Goal: Communication & Community: Answer question/provide support

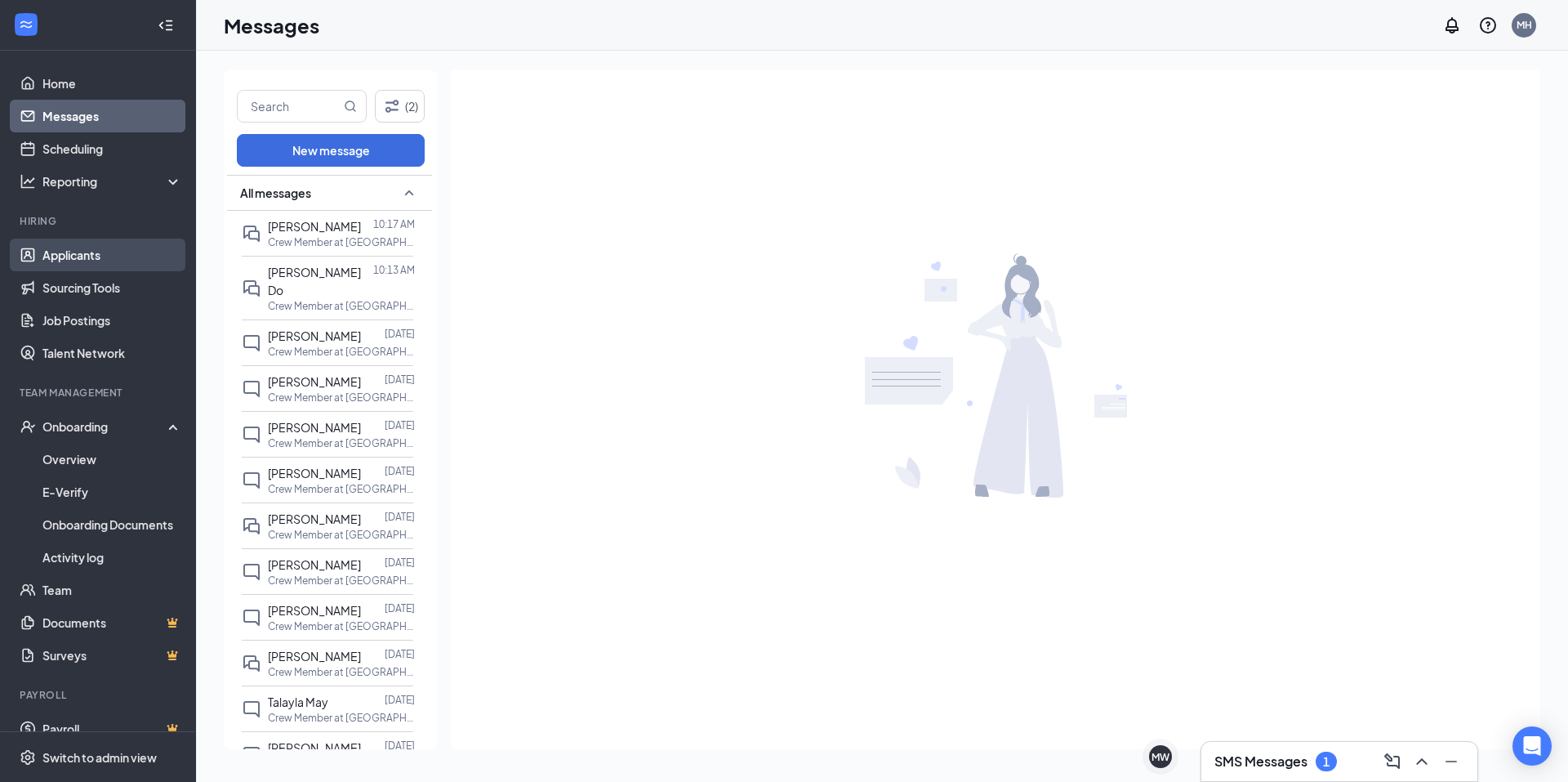
click at [70, 258] on link "Applicants" at bounding box center [112, 254] width 140 height 33
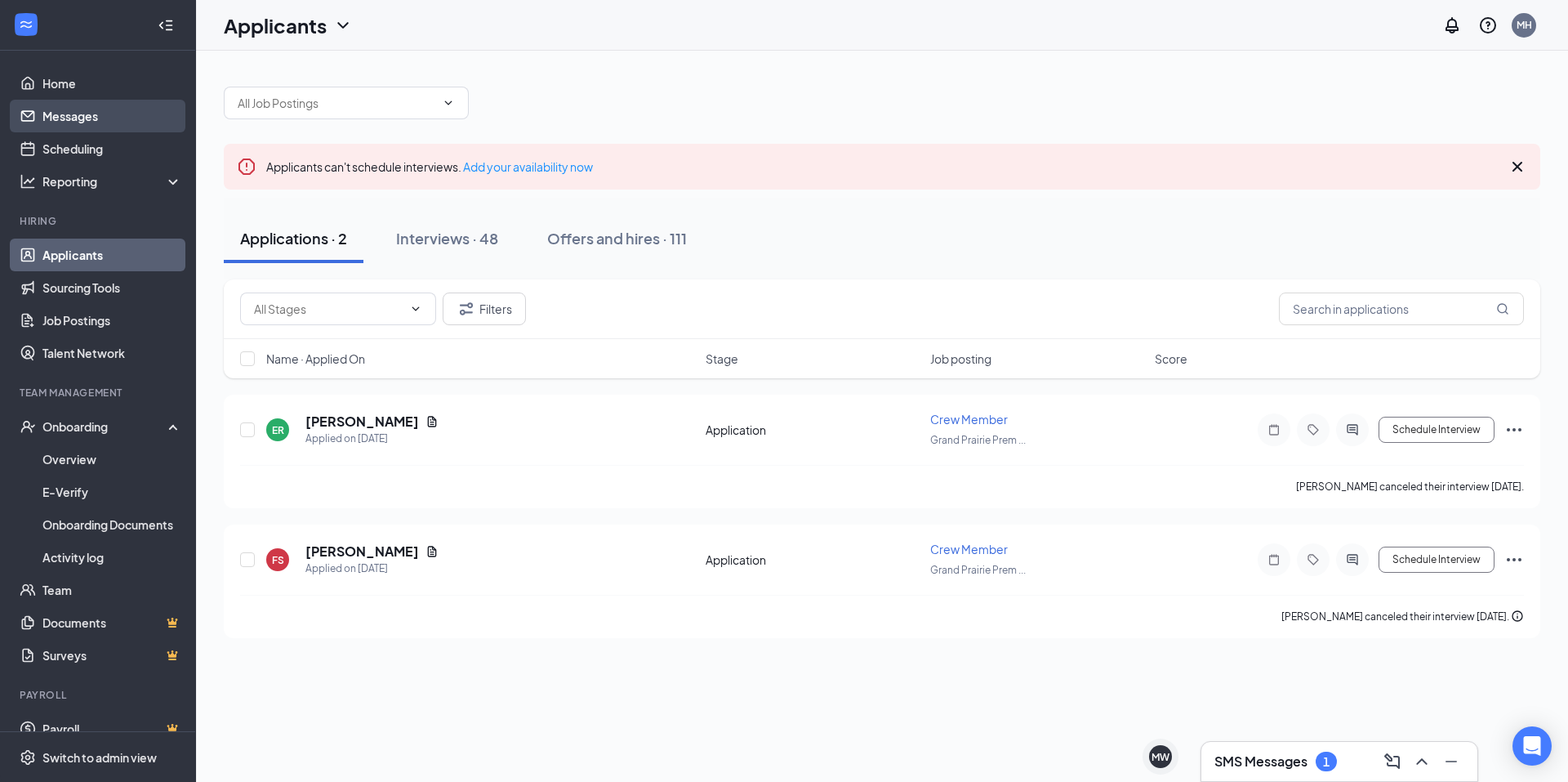
click at [128, 122] on link "Messages" at bounding box center [112, 115] width 140 height 33
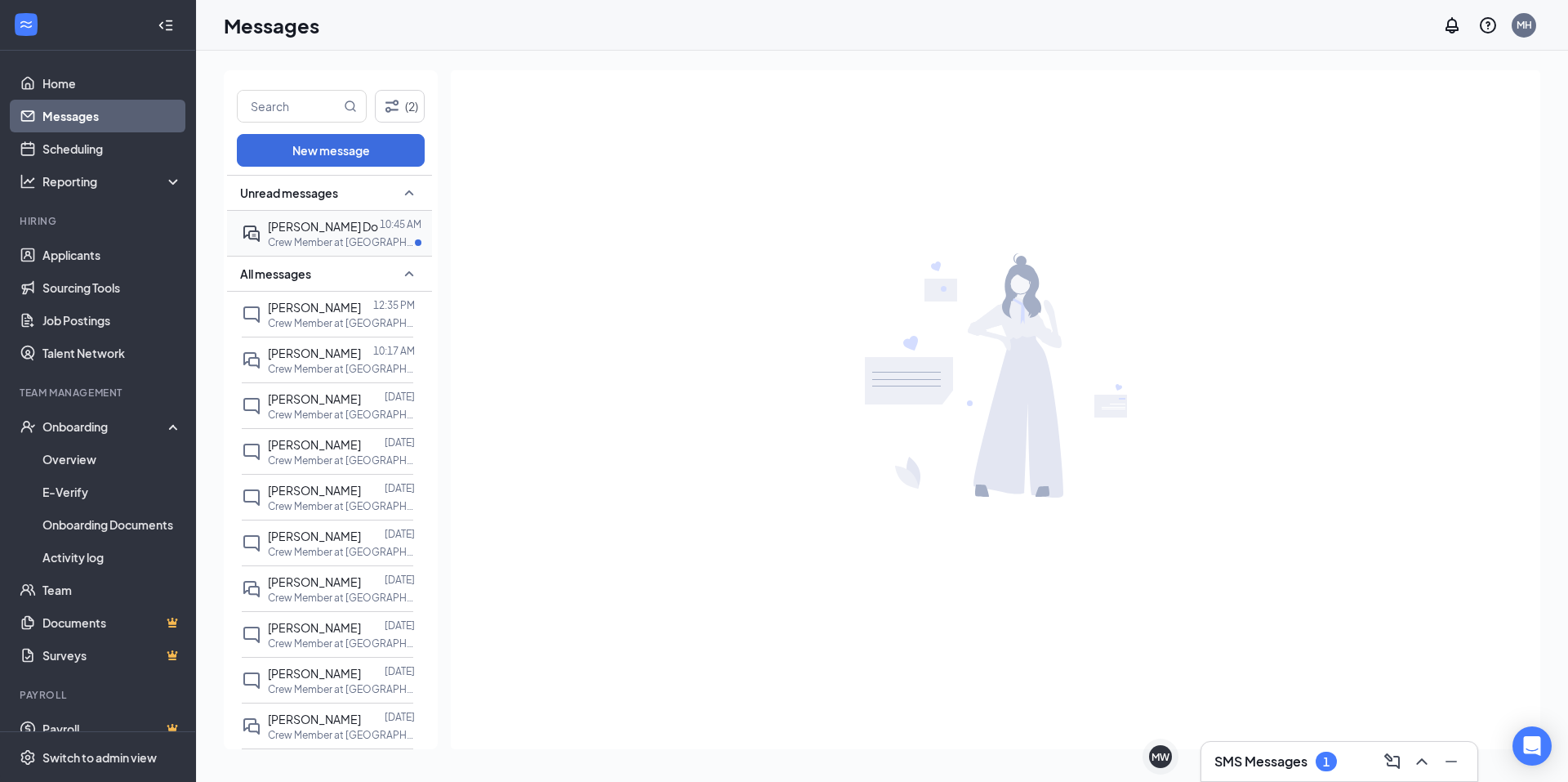
click at [307, 239] on p "Crew Member at [GEOGRAPHIC_DATA] Premiere 10" at bounding box center [342, 242] width 147 height 14
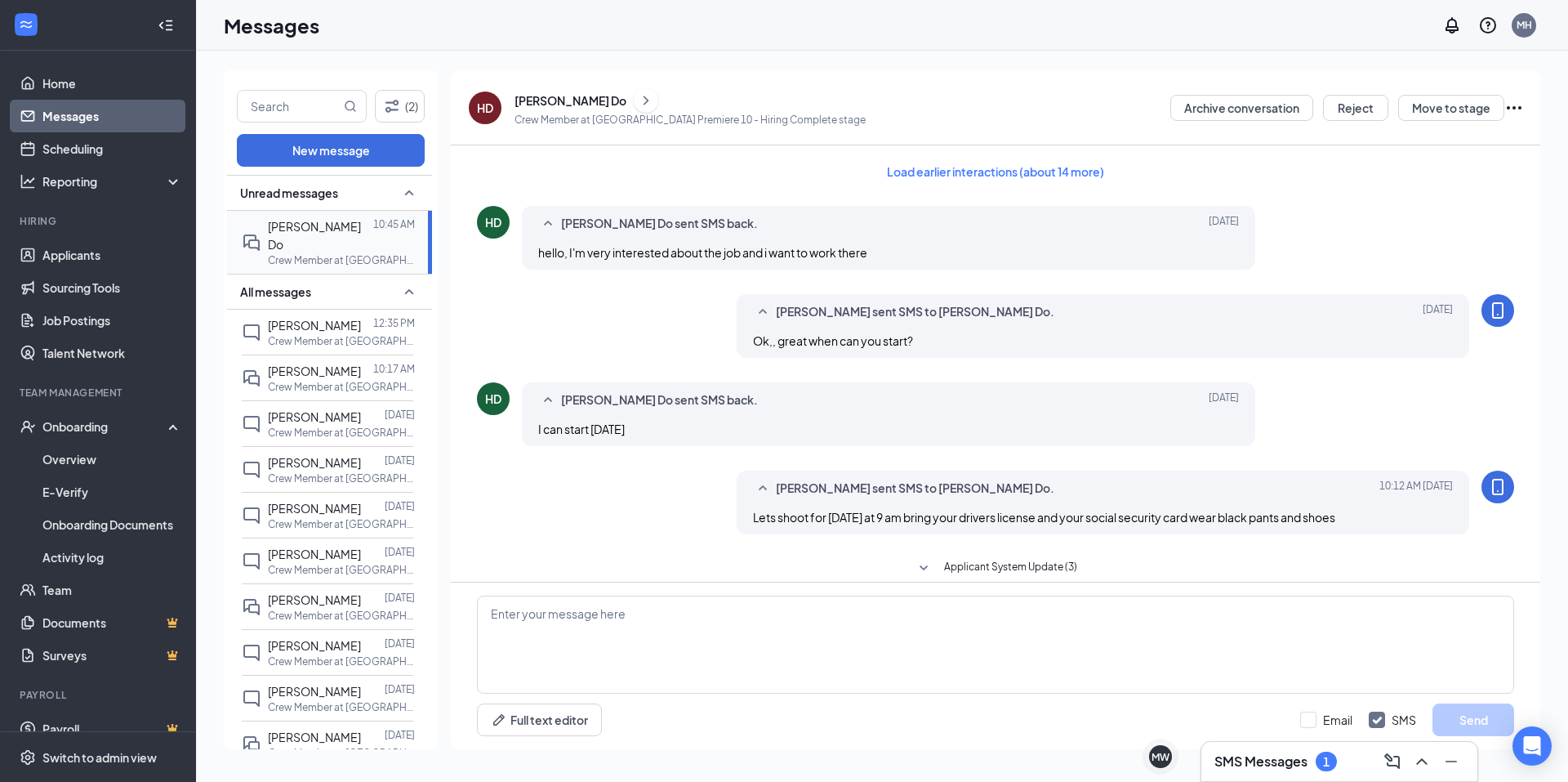
scroll to position [226, 0]
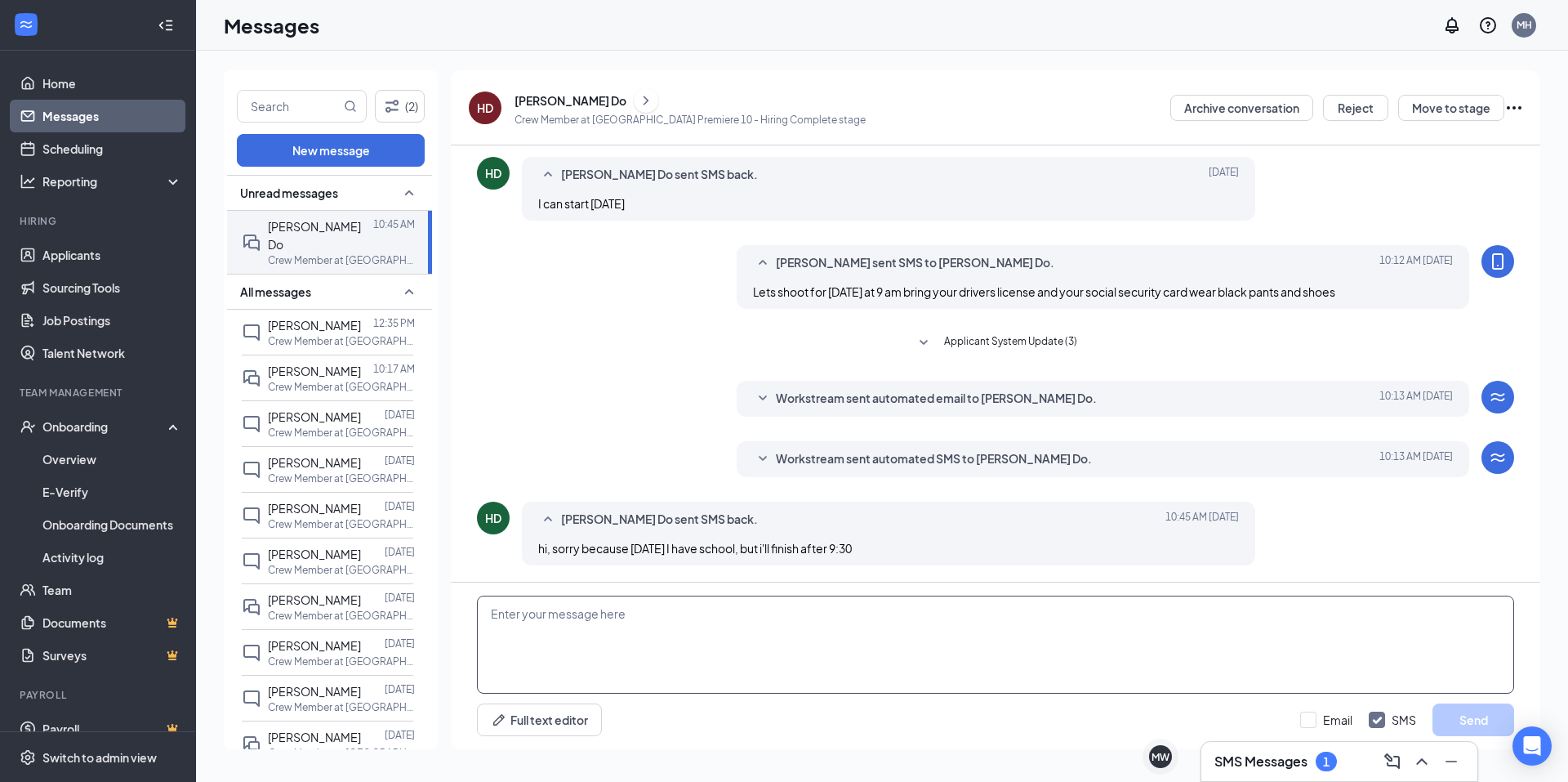
click at [706, 661] on textarea at bounding box center [995, 644] width 1037 height 98
type textarea "ok that will be fine"
click at [1472, 719] on div "Minimize" at bounding box center [1451, 724] width 53 height 27
click at [1488, 710] on button "Send" at bounding box center [1473, 719] width 81 height 33
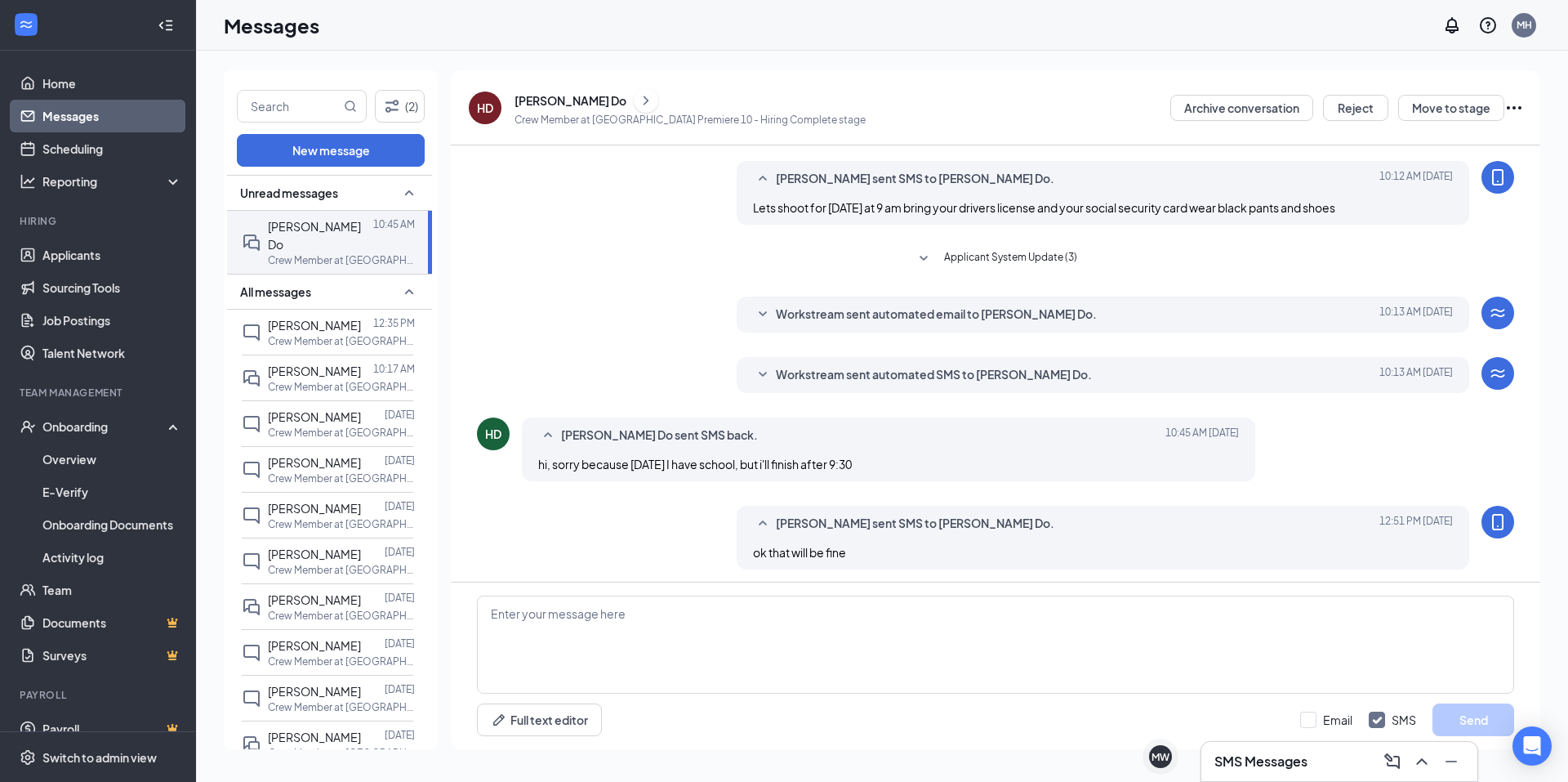
scroll to position [314, 0]
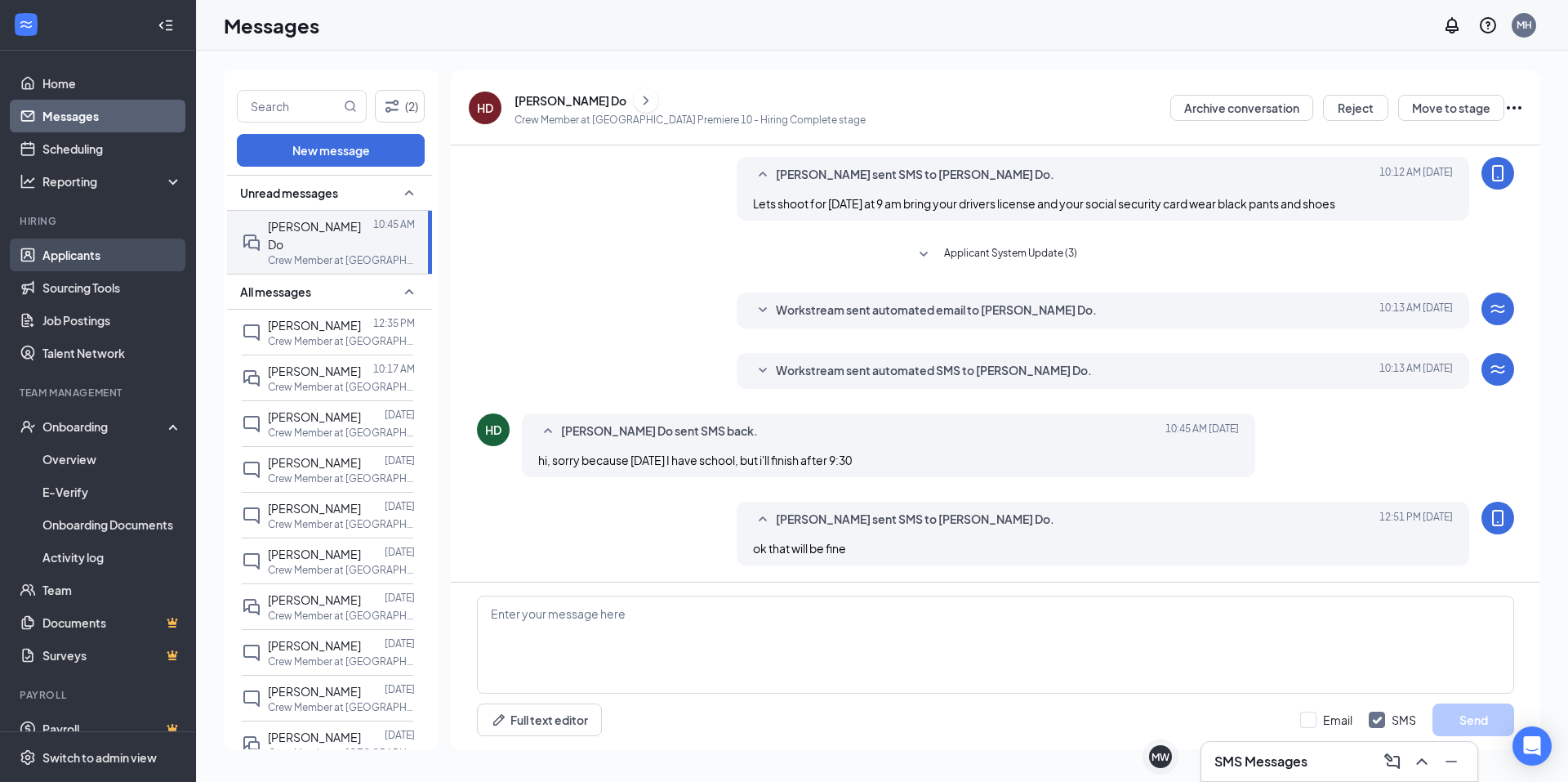
click at [95, 251] on link "Applicants" at bounding box center [112, 254] width 140 height 33
